Goal: Book appointment/travel/reservation

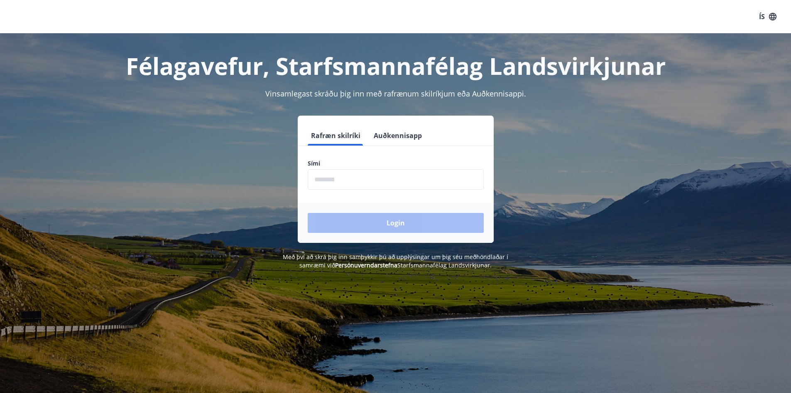
click at [423, 182] on input "phone" at bounding box center [396, 179] width 176 height 20
type input "********"
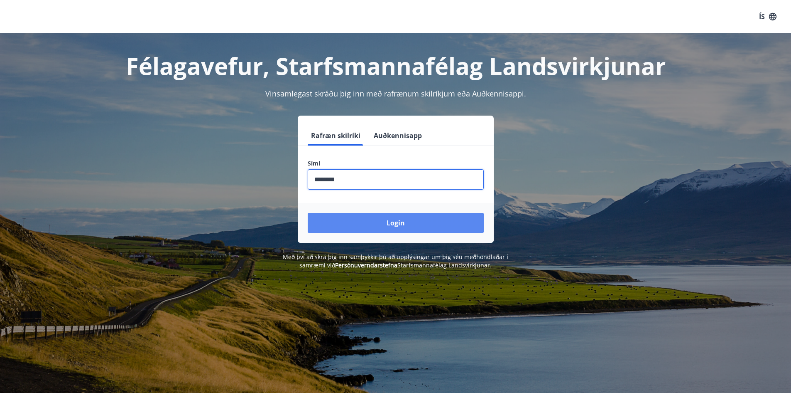
click at [395, 230] on button "Login" at bounding box center [396, 223] width 176 height 20
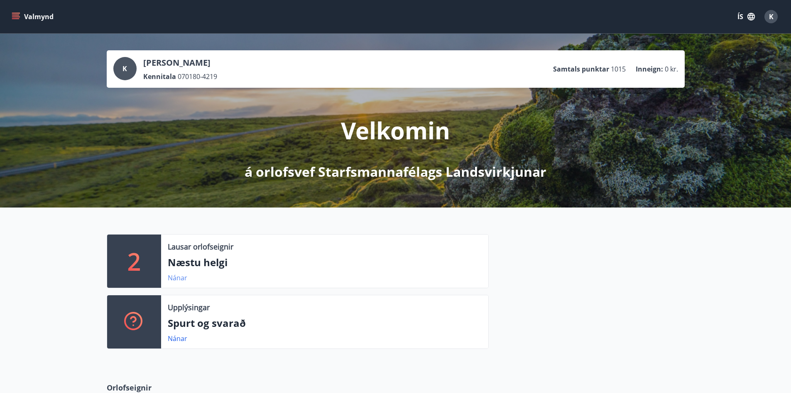
click at [182, 279] on link "Nánar" at bounding box center [178, 277] width 20 height 9
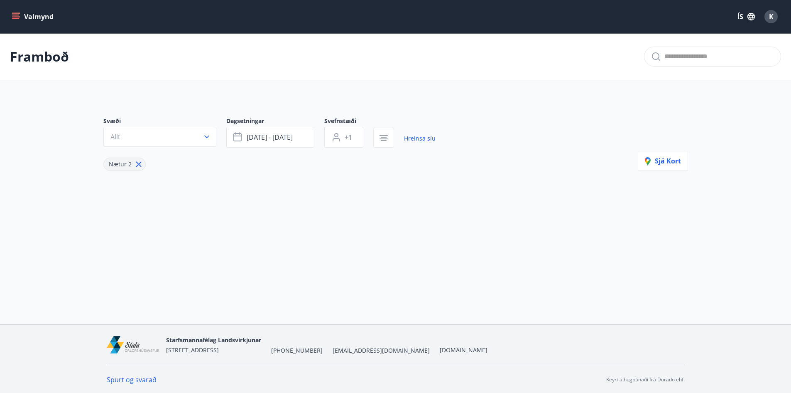
type input "*"
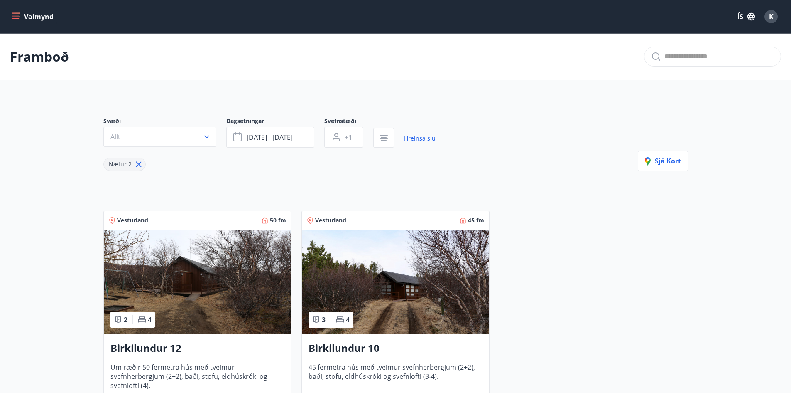
click at [35, 15] on button "Valmynd" at bounding box center [33, 16] width 47 height 15
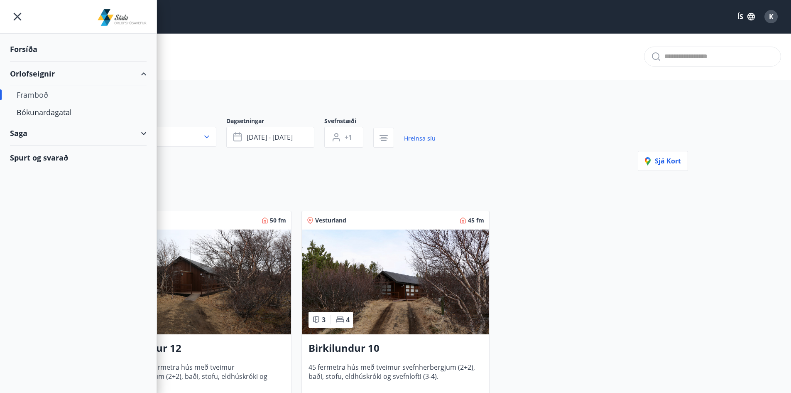
click at [29, 52] on div "Forsíða" at bounding box center [78, 49] width 137 height 25
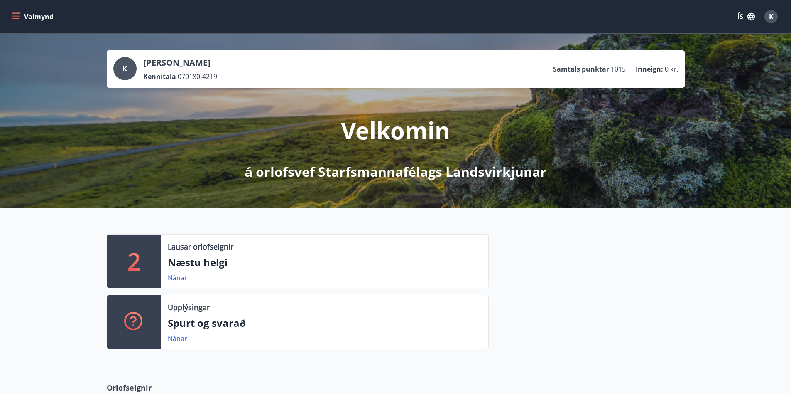
click at [777, 20] on div "K" at bounding box center [771, 16] width 13 height 13
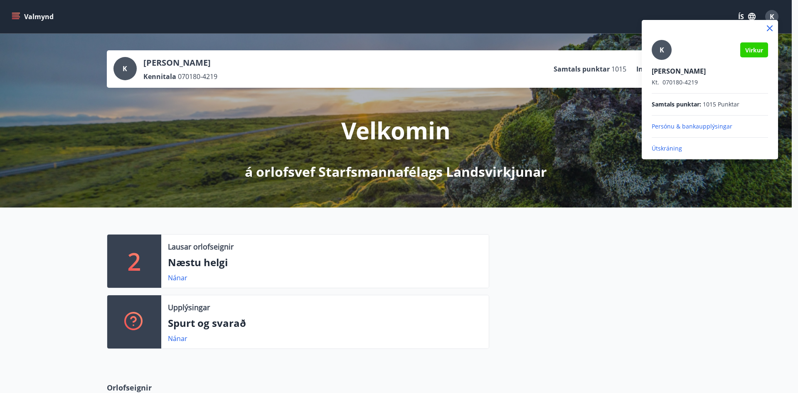
click at [30, 19] on div at bounding box center [399, 196] width 798 height 393
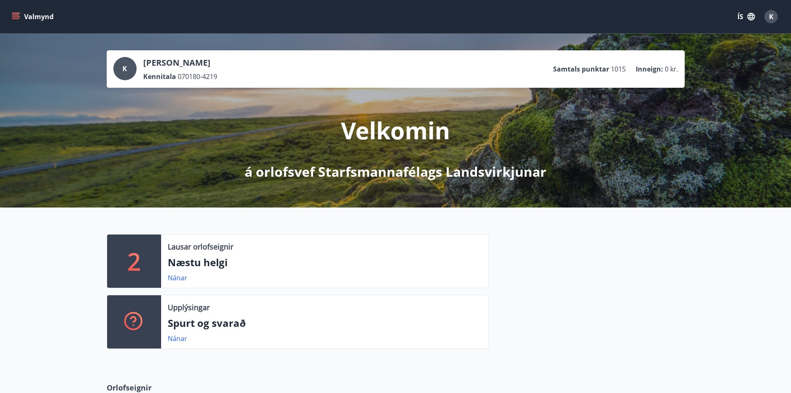
click at [30, 19] on button "Valmynd" at bounding box center [33, 16] width 47 height 15
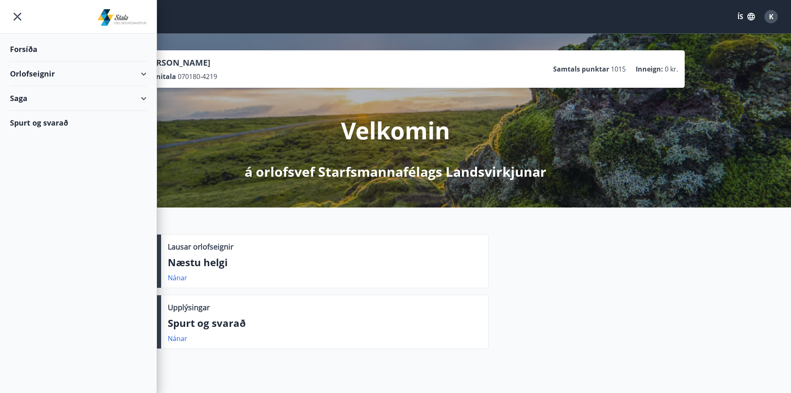
click at [26, 74] on div "Orlofseignir" at bounding box center [78, 73] width 137 height 25
click at [33, 111] on div "Bókunardagatal" at bounding box center [78, 111] width 123 height 17
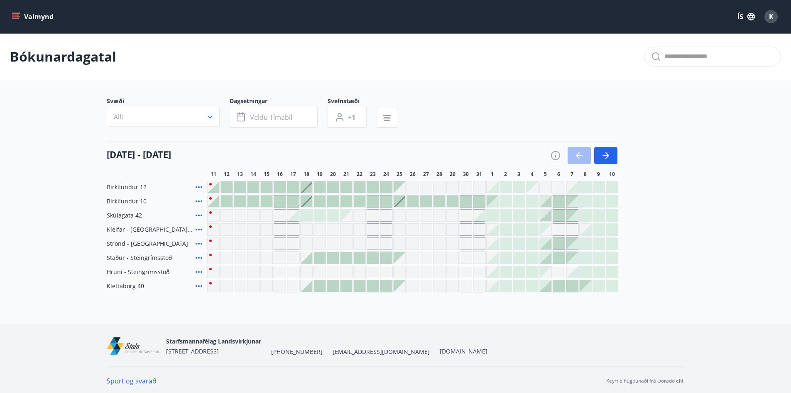
click at [37, 13] on button "Valmynd" at bounding box center [33, 16] width 47 height 15
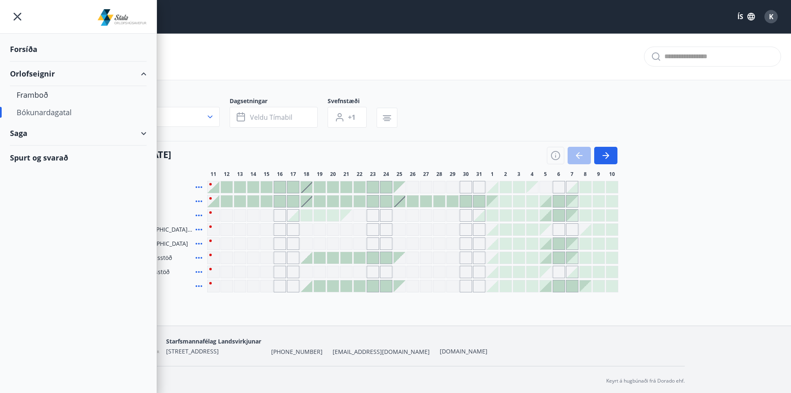
click at [34, 115] on div "Bókunardagatal" at bounding box center [78, 111] width 123 height 17
click at [32, 88] on div "Framboð" at bounding box center [78, 94] width 123 height 17
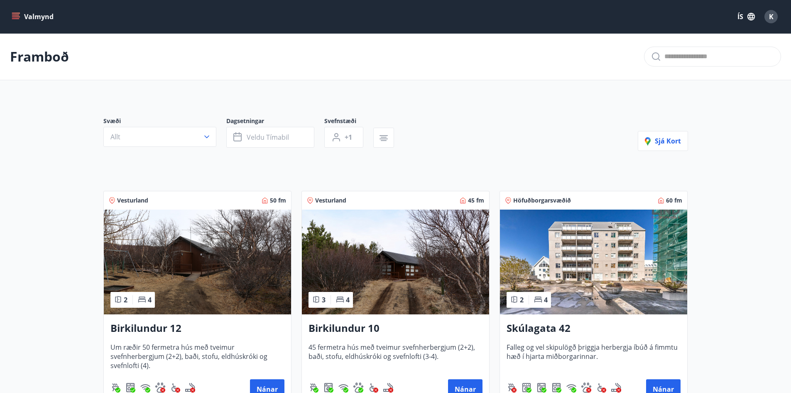
click at [30, 15] on button "Valmynd" at bounding box center [33, 16] width 47 height 15
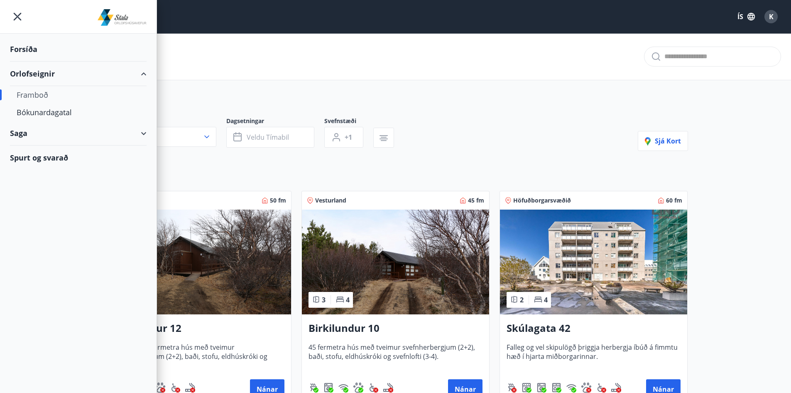
click at [26, 133] on div "Saga" at bounding box center [78, 133] width 137 height 25
click at [36, 172] on div "Umsóknir" at bounding box center [78, 171] width 123 height 17
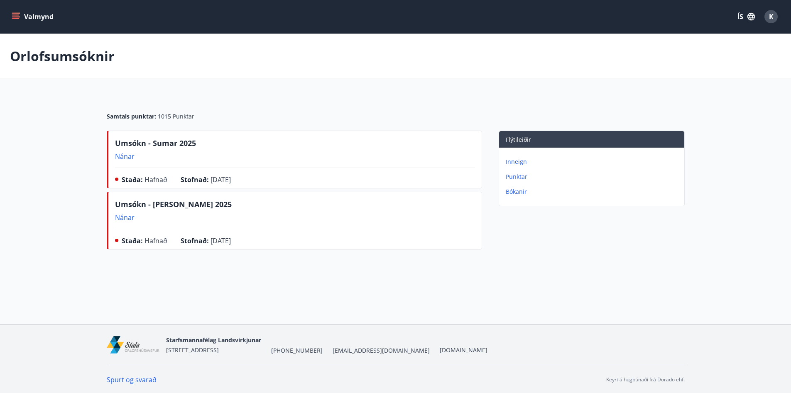
click at [510, 189] on p "Bókanir" at bounding box center [593, 191] width 175 height 8
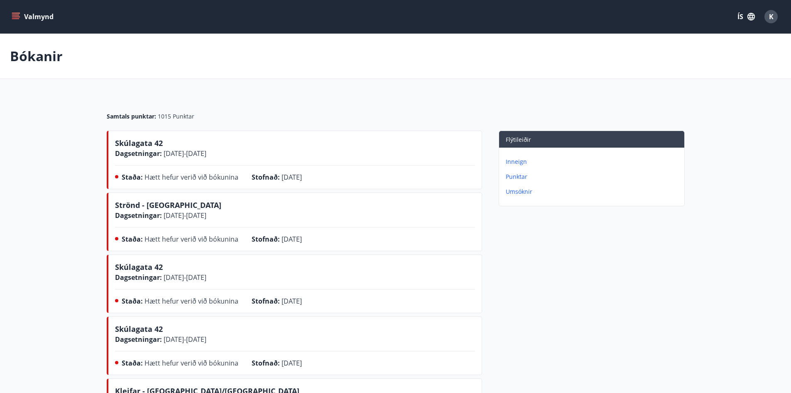
click at [518, 162] on p "Inneign" at bounding box center [593, 161] width 175 height 8
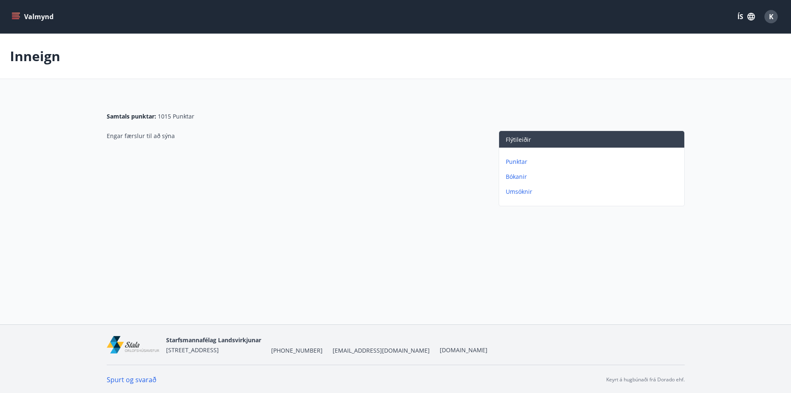
click at [19, 15] on icon "menu" at bounding box center [15, 15] width 7 height 1
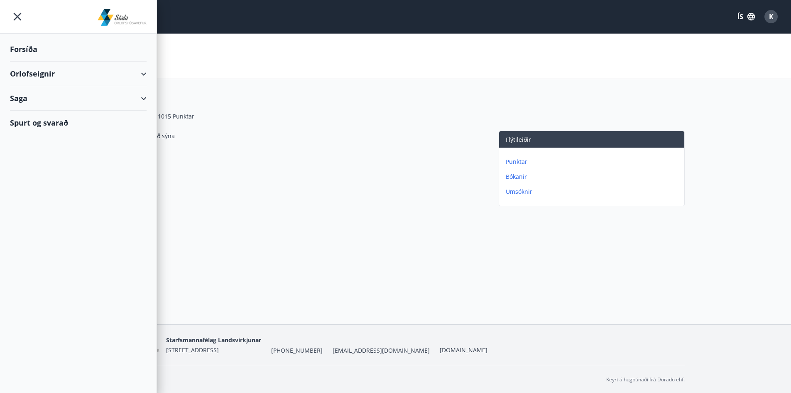
click at [22, 99] on div "Saga" at bounding box center [78, 98] width 137 height 25
click at [24, 79] on div "Orlofseignir" at bounding box center [78, 73] width 137 height 25
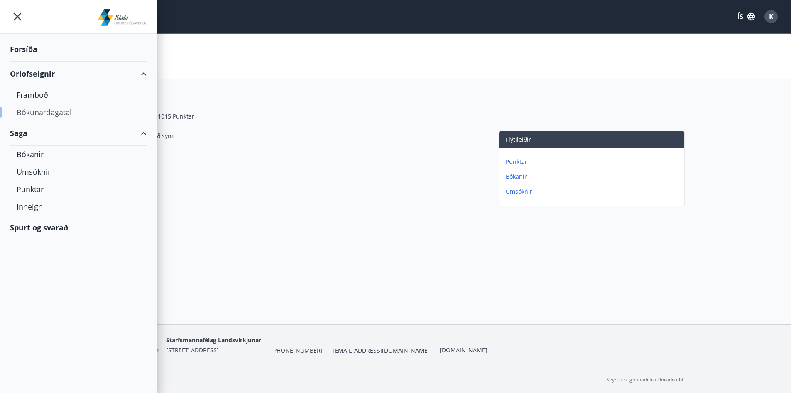
click at [29, 111] on div "Bókunardagatal" at bounding box center [78, 111] width 123 height 17
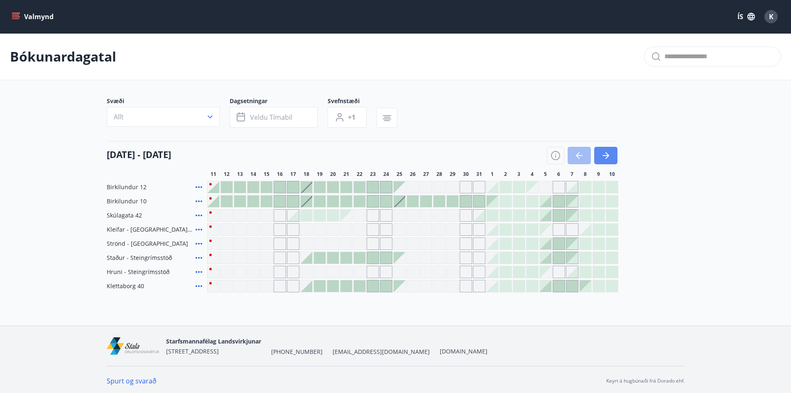
click at [613, 154] on button "button" at bounding box center [605, 155] width 23 height 17
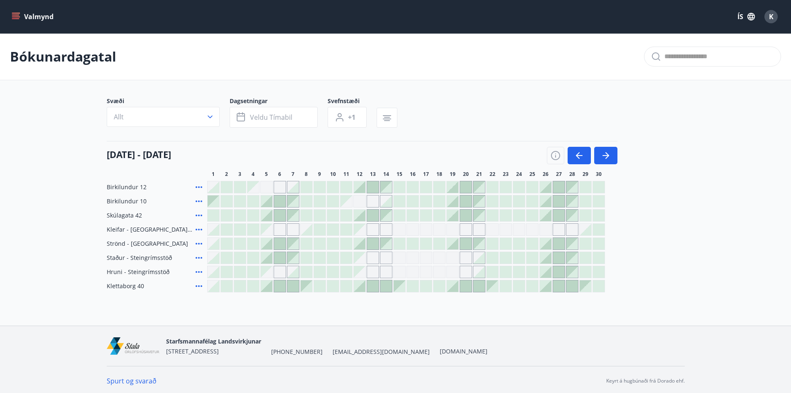
click at [199, 228] on icon at bounding box center [199, 229] width 10 height 10
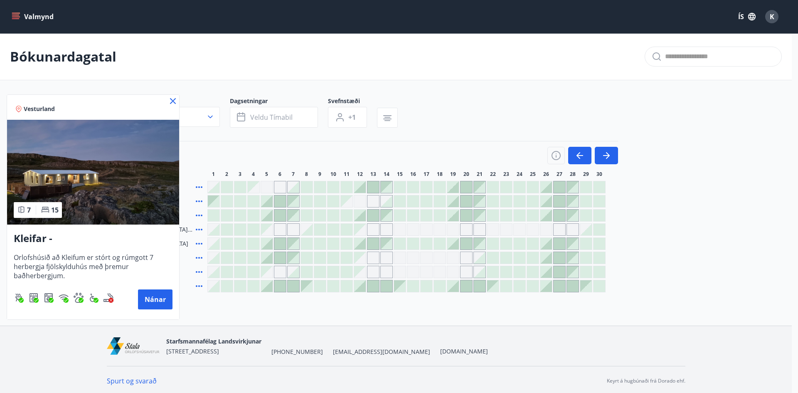
click at [199, 228] on div at bounding box center [399, 196] width 798 height 393
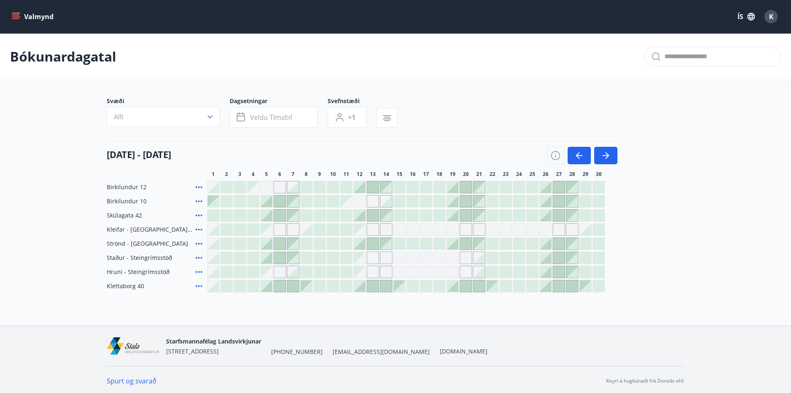
click at [226, 227] on div at bounding box center [227, 229] width 12 height 12
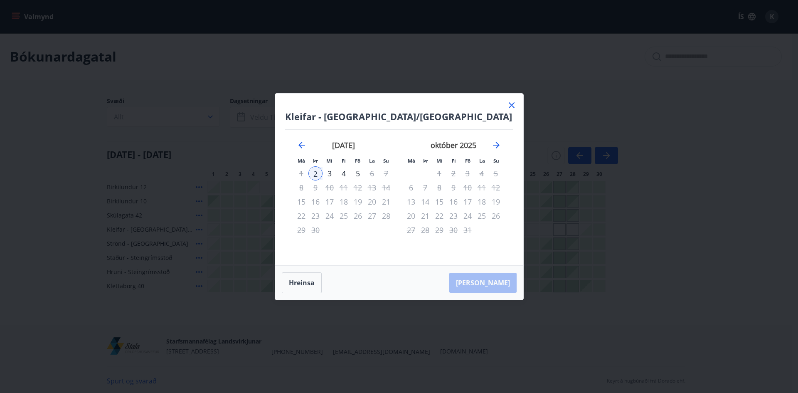
click at [513, 103] on icon at bounding box center [511, 105] width 6 height 6
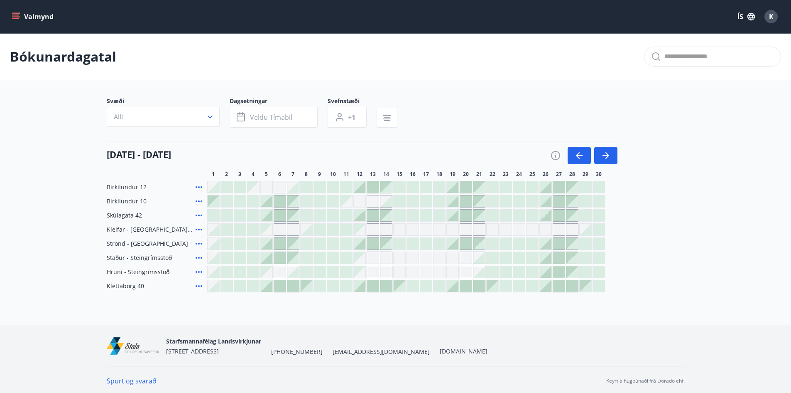
click at [307, 232] on div at bounding box center [307, 229] width 12 height 12
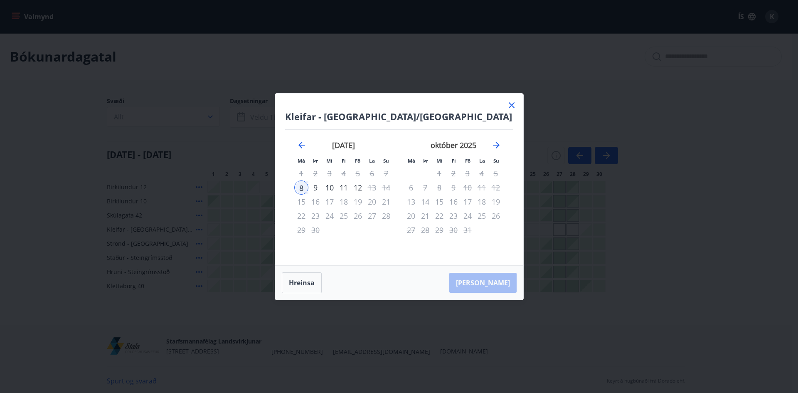
click at [511, 106] on icon at bounding box center [511, 105] width 10 height 10
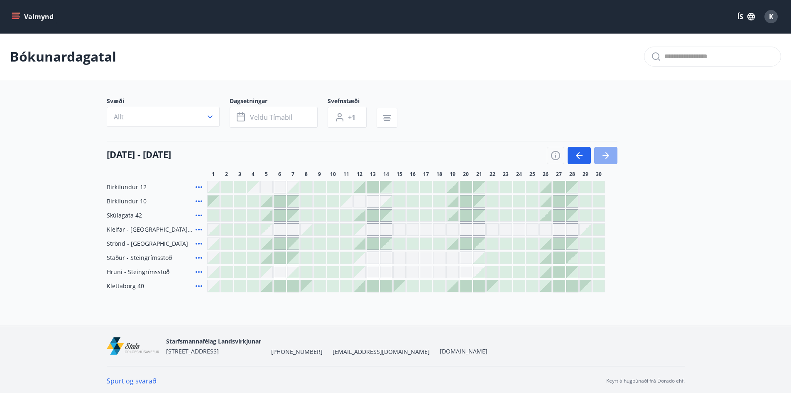
click at [609, 157] on icon "button" at bounding box center [606, 155] width 10 height 10
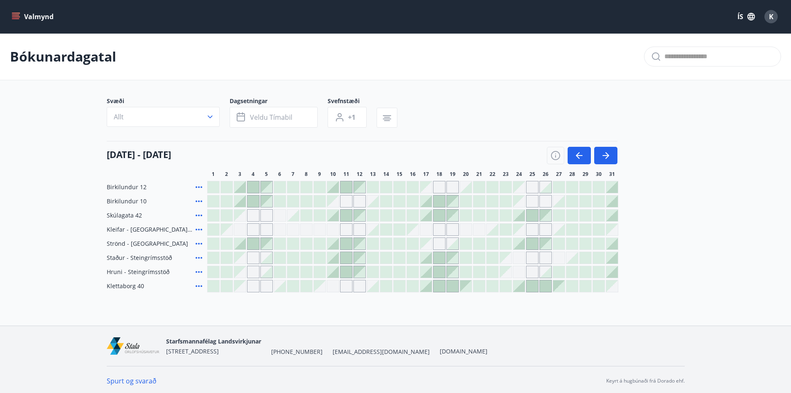
click at [534, 227] on div "Gráir dagar eru ekki bókanlegir" at bounding box center [532, 229] width 12 height 12
click at [530, 241] on div at bounding box center [533, 244] width 12 height 12
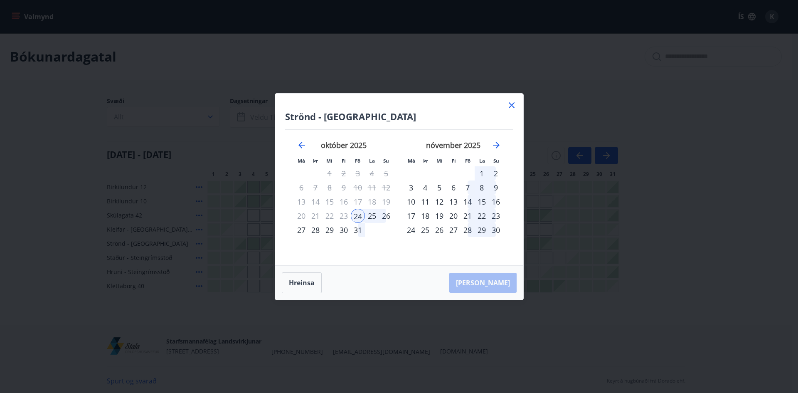
click at [514, 103] on icon at bounding box center [511, 105] width 10 height 10
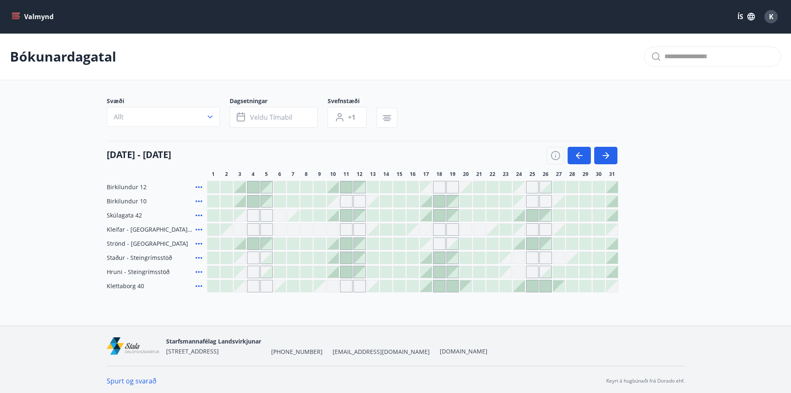
click at [17, 15] on icon "menu" at bounding box center [15, 15] width 7 height 1
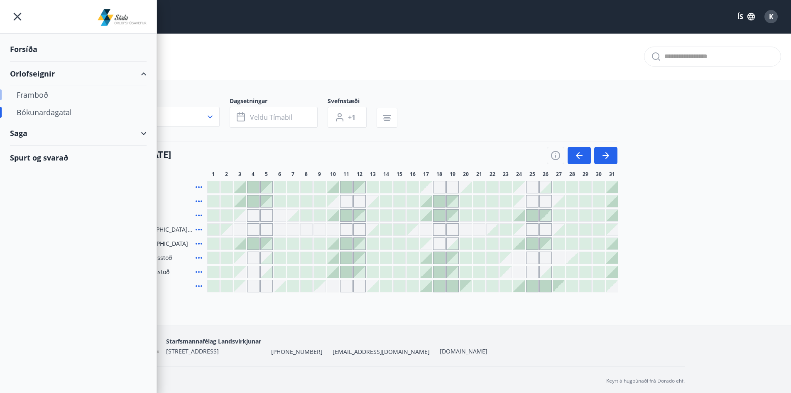
click at [39, 98] on div "Framboð" at bounding box center [78, 94] width 123 height 17
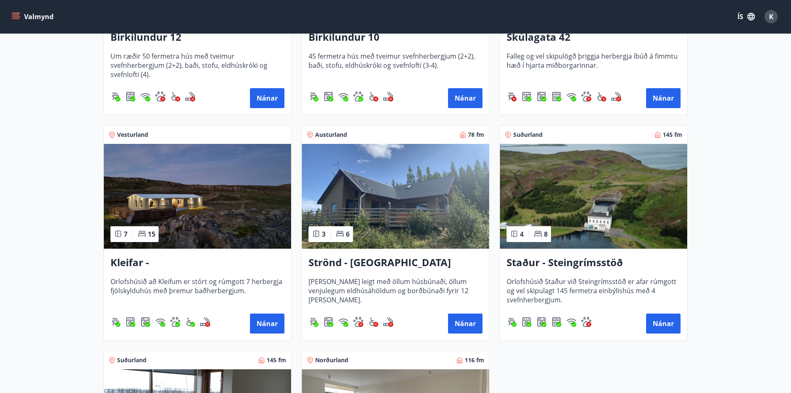
click at [183, 259] on h3 "Kleifar - [GEOGRAPHIC_DATA]/[GEOGRAPHIC_DATA]" at bounding box center [198, 262] width 174 height 15
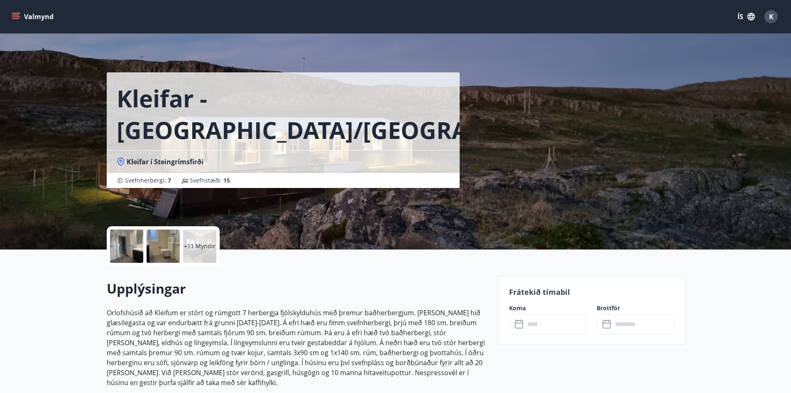
click at [538, 328] on input "text" at bounding box center [556, 324] width 62 height 20
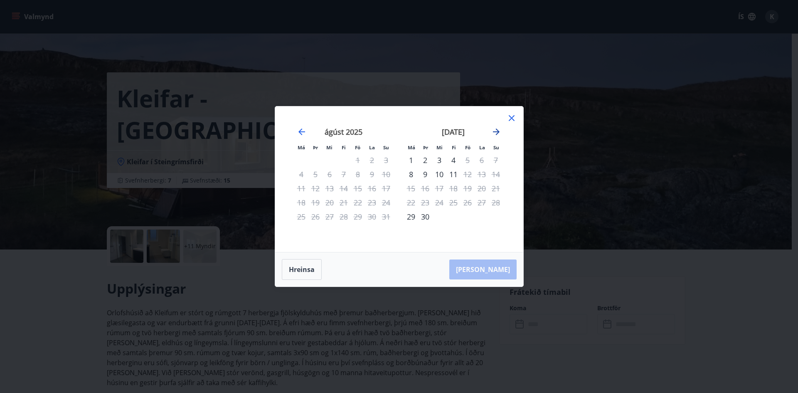
click at [497, 133] on icon "Move forward to switch to the next month." at bounding box center [496, 131] width 7 height 7
click at [511, 117] on icon at bounding box center [511, 118] width 10 height 10
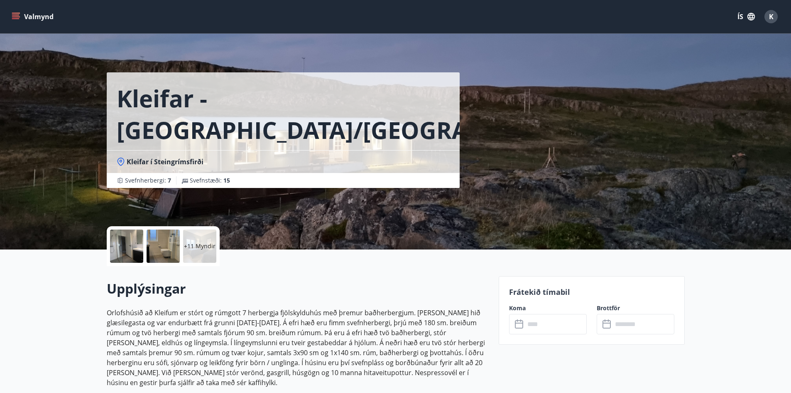
click at [20, 14] on icon "menu" at bounding box center [16, 16] width 8 height 8
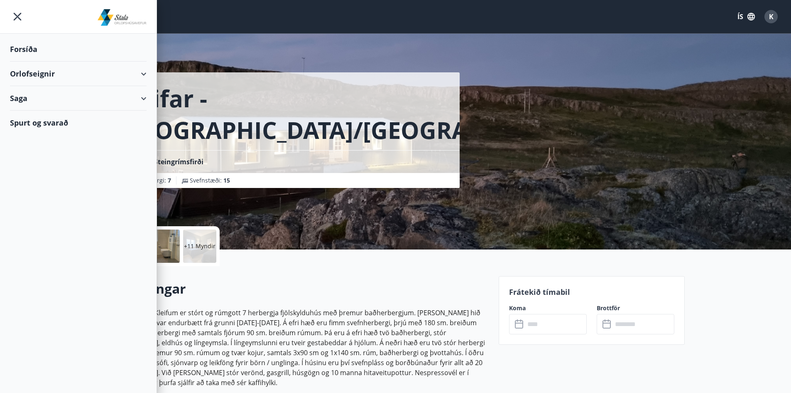
click at [47, 72] on div "Orlofseignir" at bounding box center [78, 73] width 137 height 25
click at [37, 112] on div "Bókunardagatal" at bounding box center [78, 111] width 123 height 17
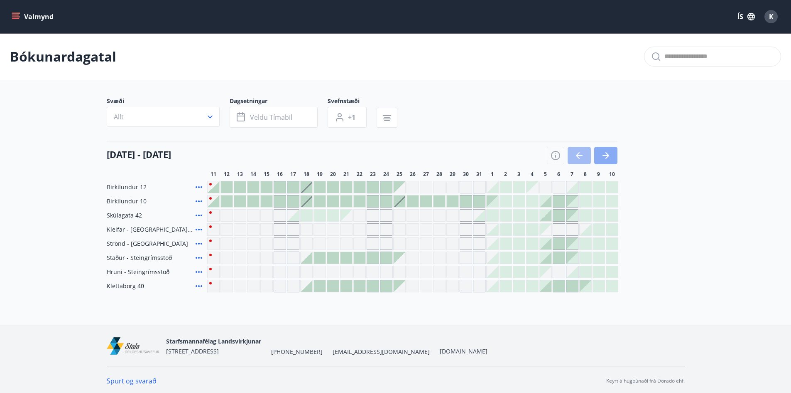
click at [604, 158] on icon "button" at bounding box center [606, 155] width 10 height 10
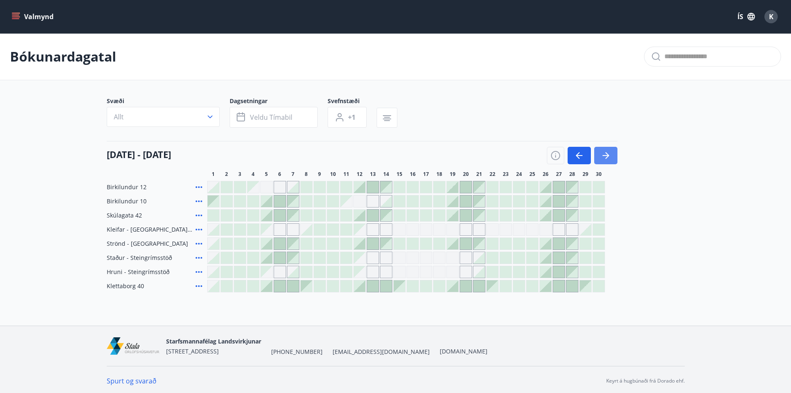
click at [604, 158] on icon "button" at bounding box center [606, 155] width 10 height 10
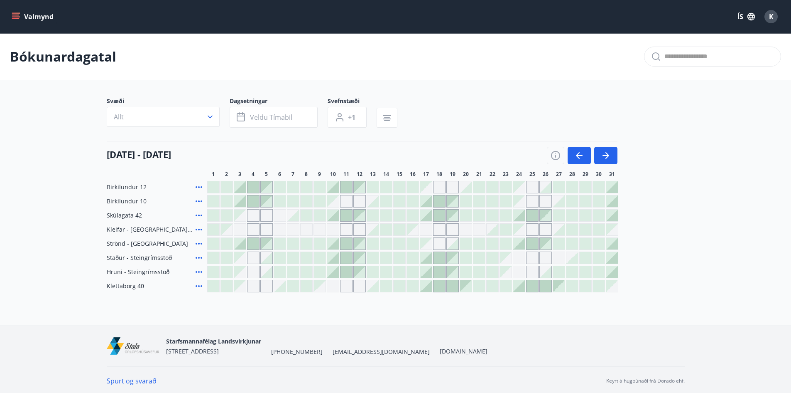
click at [495, 230] on div at bounding box center [493, 229] width 12 height 12
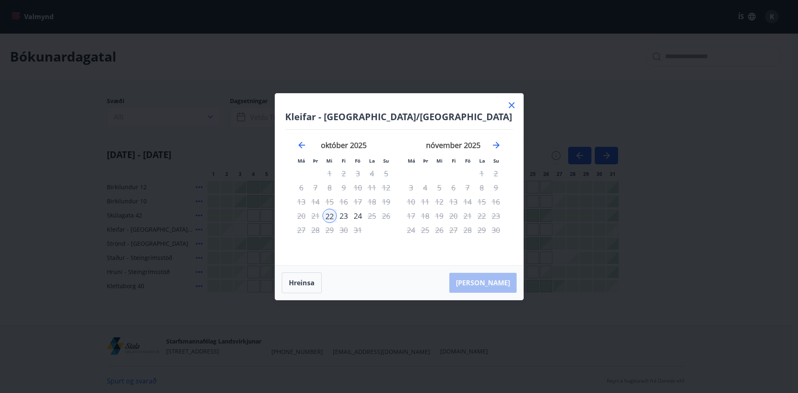
click at [513, 106] on icon at bounding box center [511, 105] width 6 height 6
